Goal: Task Accomplishment & Management: Manage account settings

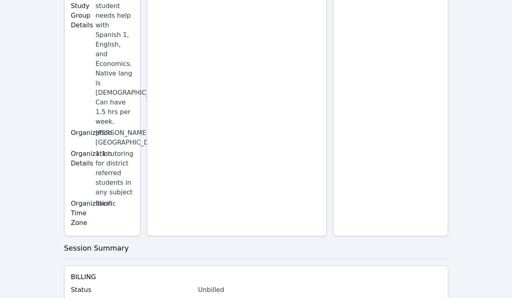
scroll to position [171, 0]
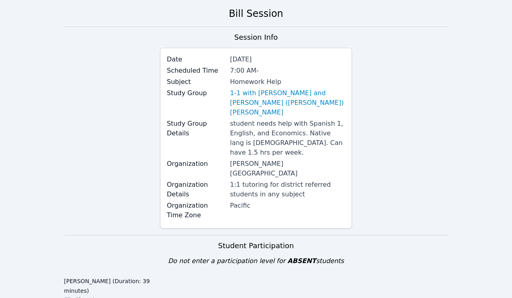
scroll to position [294, 0]
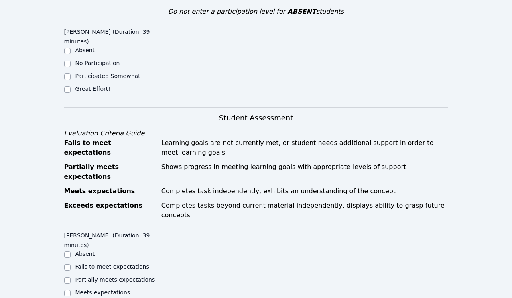
drag, startPoint x: 86, startPoint y: 59, endPoint x: 85, endPoint y: 51, distance: 8.1
click at [86, 59] on div "[PERSON_NAME] (Duration: 39 minutes) Absent No Participation Participated Somew…" at bounding box center [112, 63] width 96 height 78
click at [85, 86] on label "Great Effort!" at bounding box center [92, 89] width 35 height 6
click at [71, 86] on input "Great Effort!" at bounding box center [67, 89] width 6 height 6
checkbox input "true"
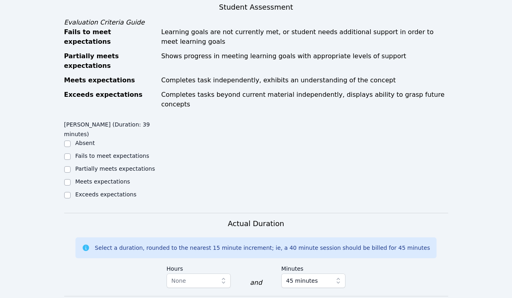
click at [100, 178] on label "Meets expectations" at bounding box center [102, 181] width 55 height 6
click at [71, 179] on input "Meets expectations" at bounding box center [67, 182] width 6 height 6
checkbox input "true"
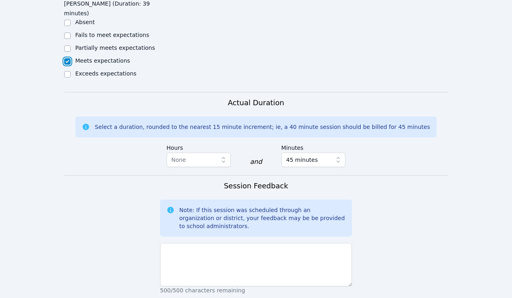
scroll to position [625, 0]
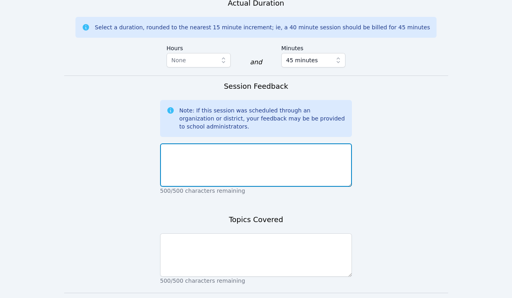
drag, startPoint x: 180, startPoint y: 127, endPoint x: 182, endPoint y: 121, distance: 6.2
click at [180, 143] on textarea at bounding box center [256, 164] width 192 height 43
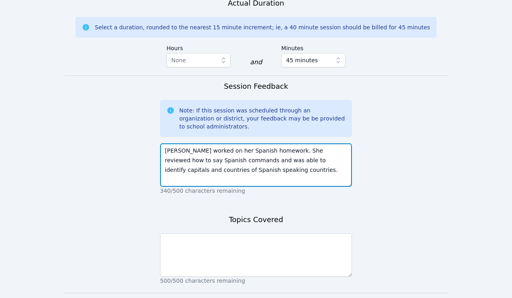
click at [194, 143] on textarea "[PERSON_NAME] worked on her Spanish homework. She reviewed how to say Spanish c…" at bounding box center [256, 164] width 192 height 43
type textarea "[PERSON_NAME] worked on her Spanish homework. She reviewed how to say Spanish c…"
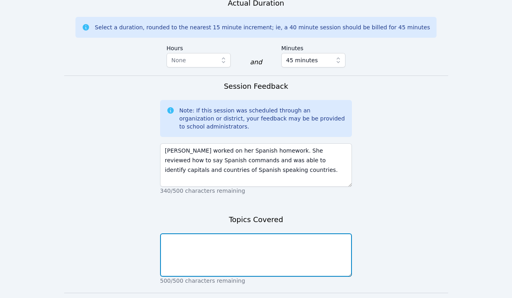
click at [222, 233] on textarea at bounding box center [256, 254] width 192 height 43
paste textarea "[PERSON_NAME] worked on her Spanish homework. She reviewed how to say Spanish c…"
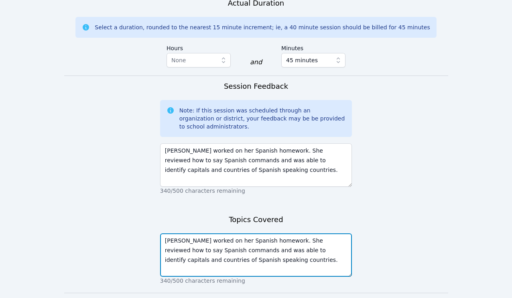
type textarea "[PERSON_NAME] worked on her Spanish homework. She reviewed how to say Spanish c…"
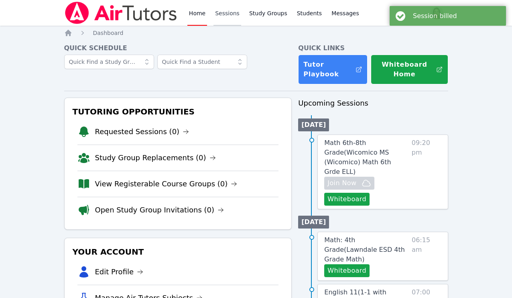
click at [235, 13] on link "Sessions" at bounding box center [228, 13] width 28 height 26
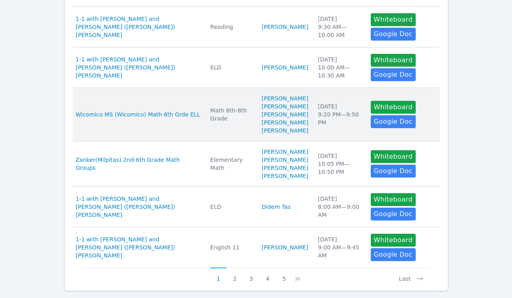
scroll to position [375, 0]
